Goal: Task Accomplishment & Management: Complete application form

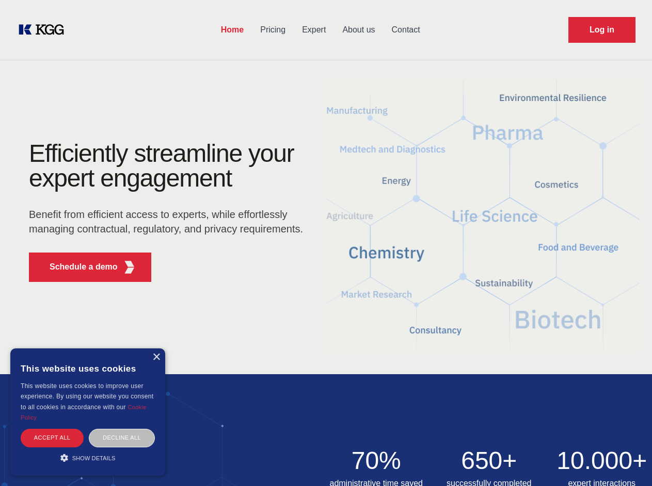
click at [326, 243] on div "Efficiently streamline your expert engagement Benefit from efficient access to …" at bounding box center [169, 215] width 314 height 149
click at [77, 267] on p "Schedule a demo" at bounding box center [84, 267] width 68 height 12
click at [156, 357] on div "× This website uses cookies This website uses cookies to improve user experienc…" at bounding box center [87, 412] width 155 height 127
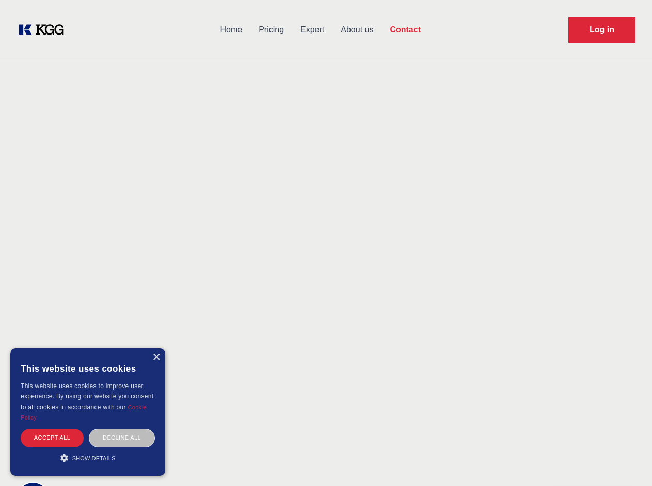
click at [52, 438] on div "Accept all" at bounding box center [52, 438] width 63 height 18
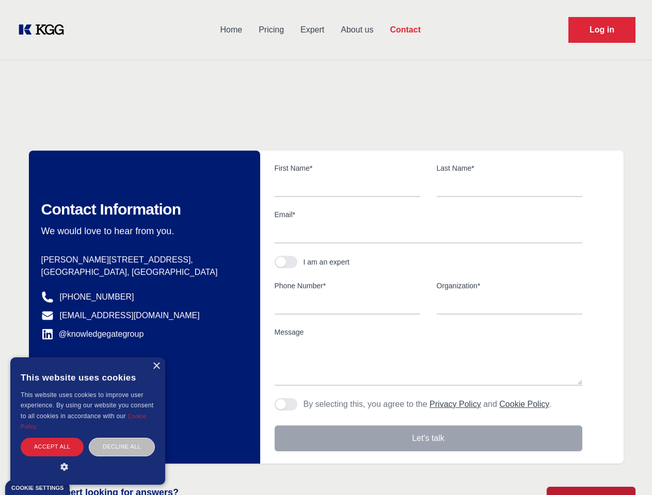
click at [122, 438] on body "Home Pricing Expert About us Contact Log in Contact Any questions or remarks? J…" at bounding box center [326, 453] width 652 height 907
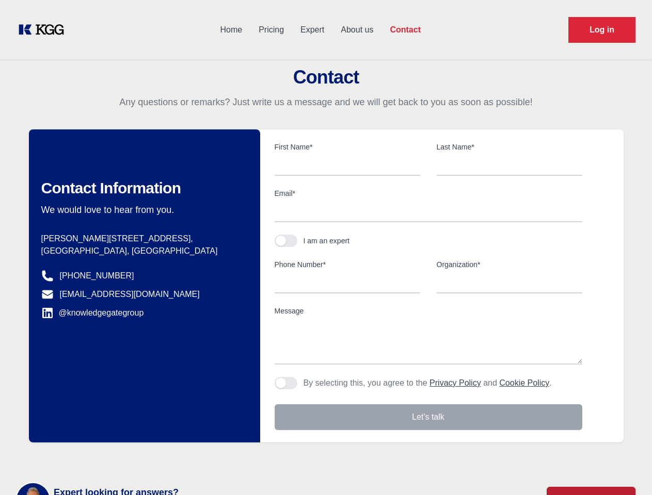
click at [88, 458] on main "Contact Any questions or remarks? Just write us a message and we will get back …" at bounding box center [326, 268] width 652 height 537
